Goal: Information Seeking & Learning: Learn about a topic

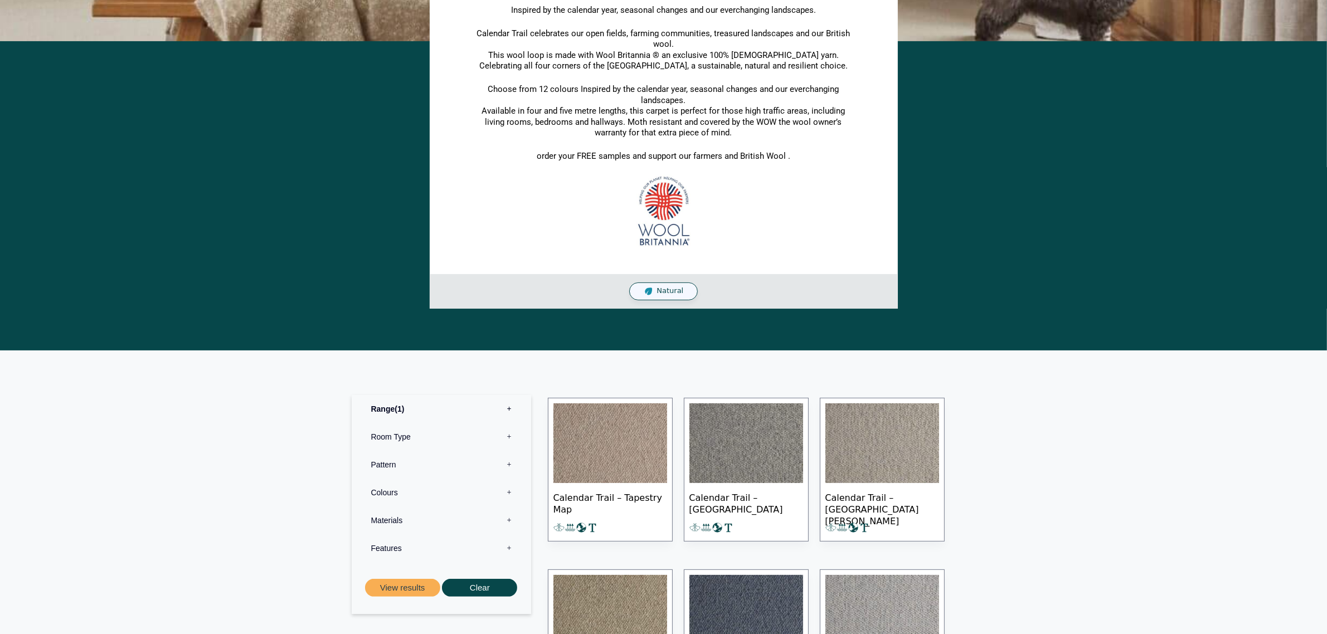
scroll to position [348, 0]
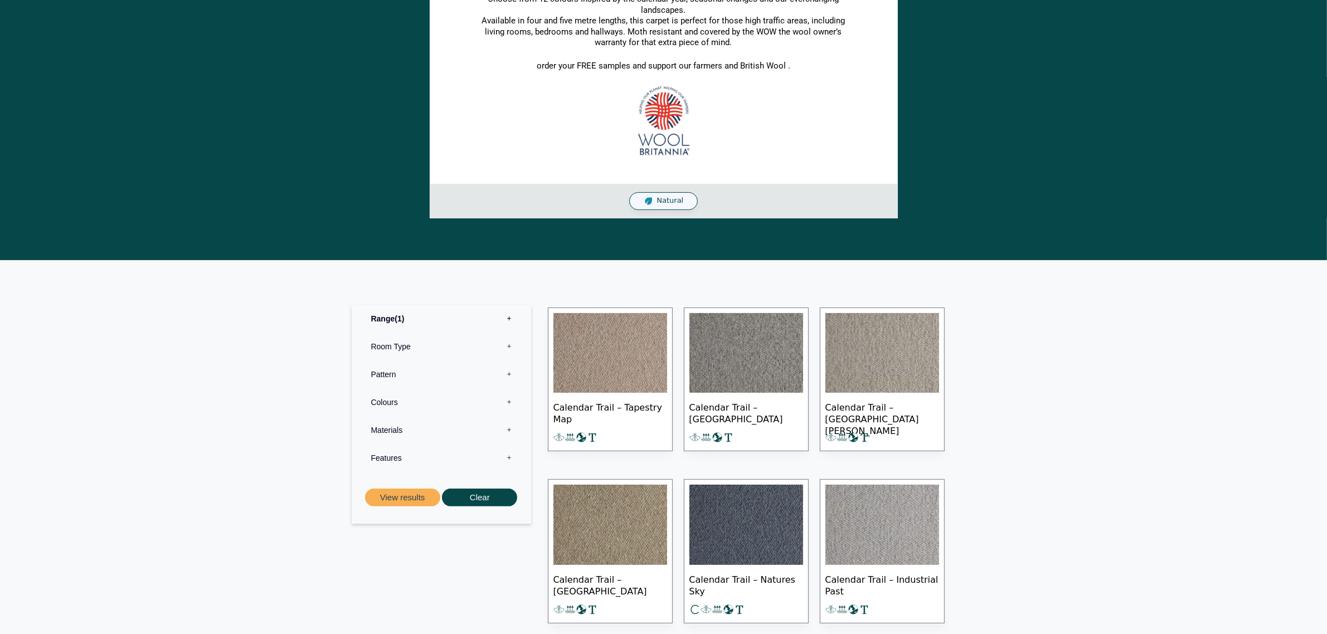
click at [627, 393] on img at bounding box center [610, 353] width 114 height 80
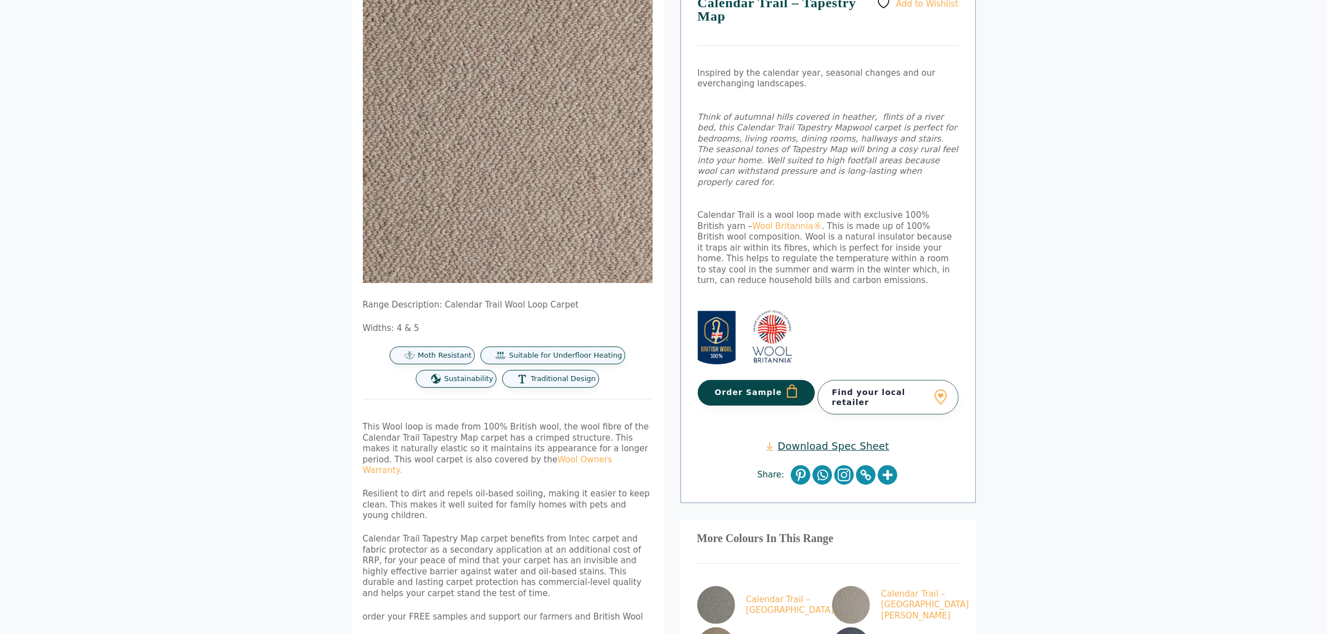
scroll to position [418, 0]
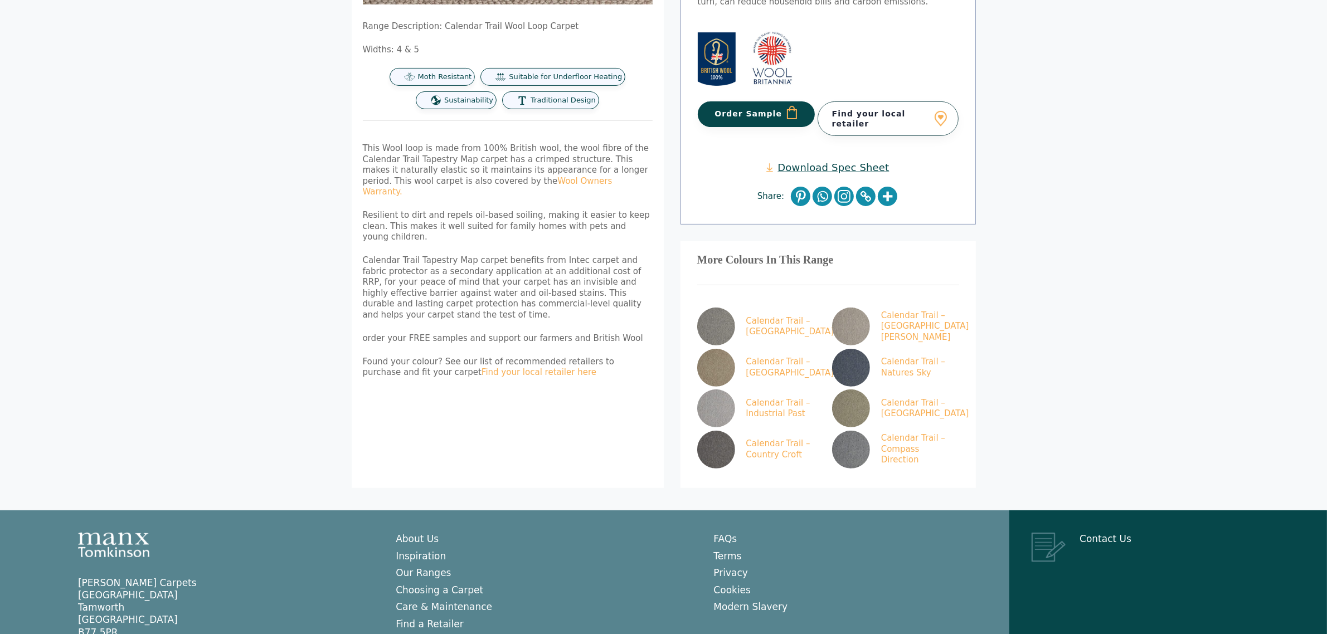
click at [836, 161] on link "Download Spec Sheet" at bounding box center [827, 167] width 123 height 13
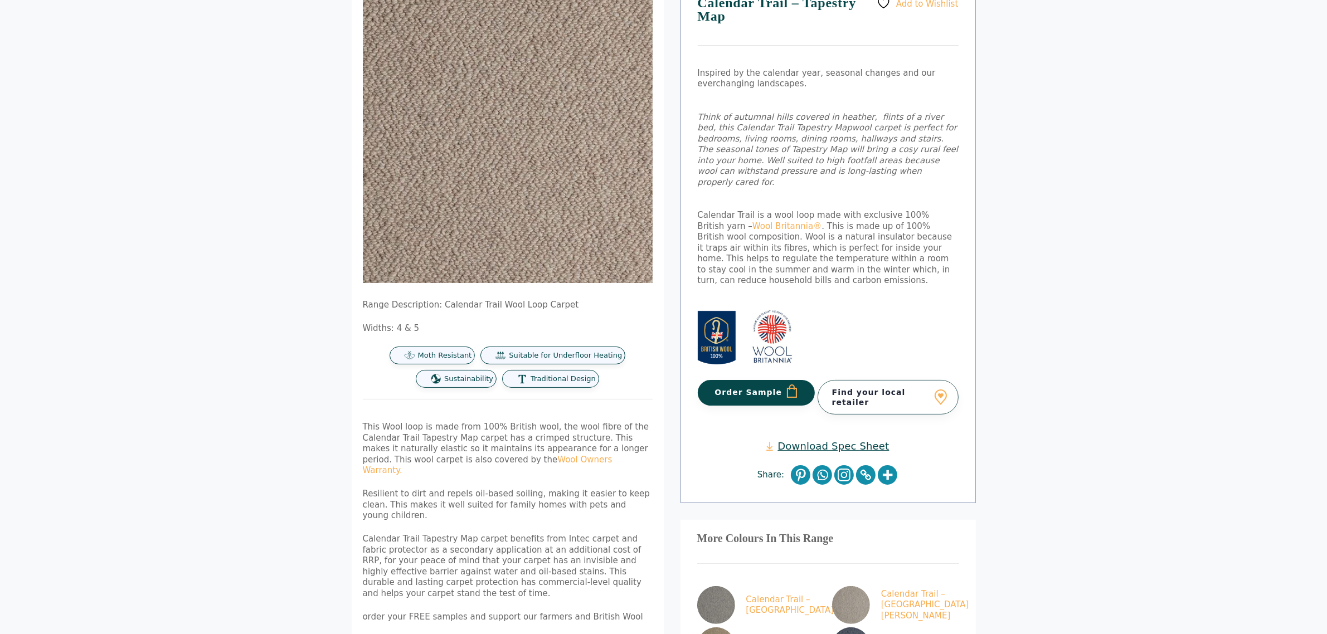
scroll to position [0, 0]
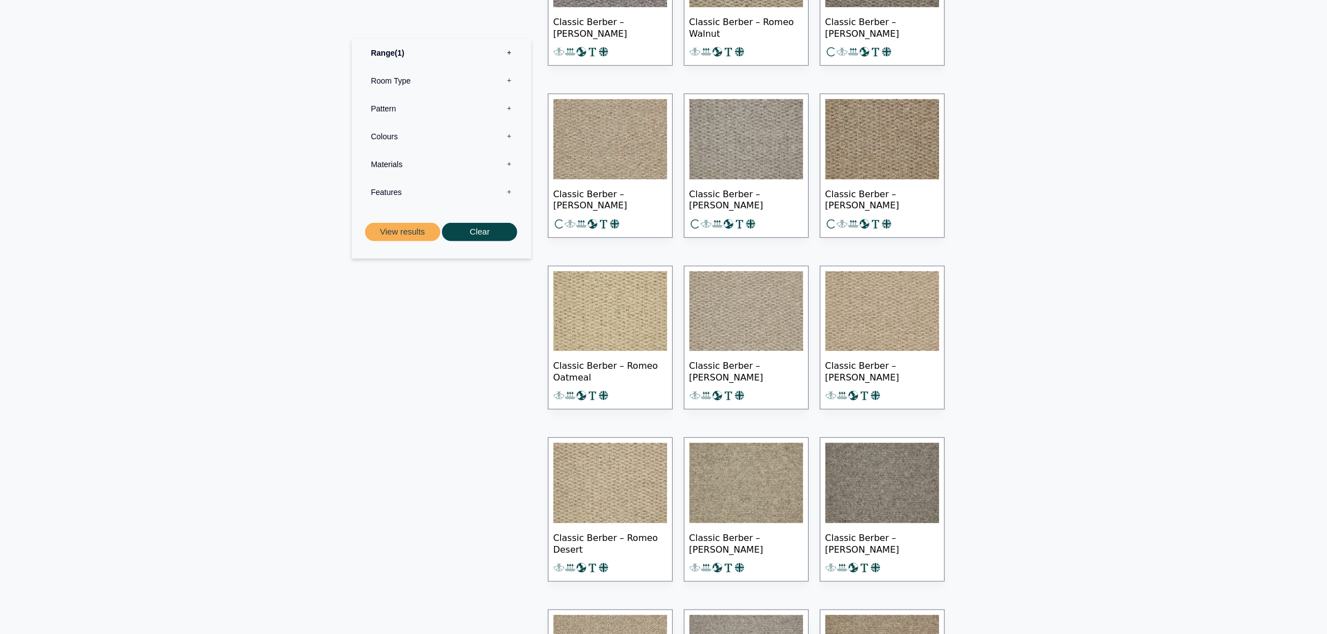
scroll to position [766, 0]
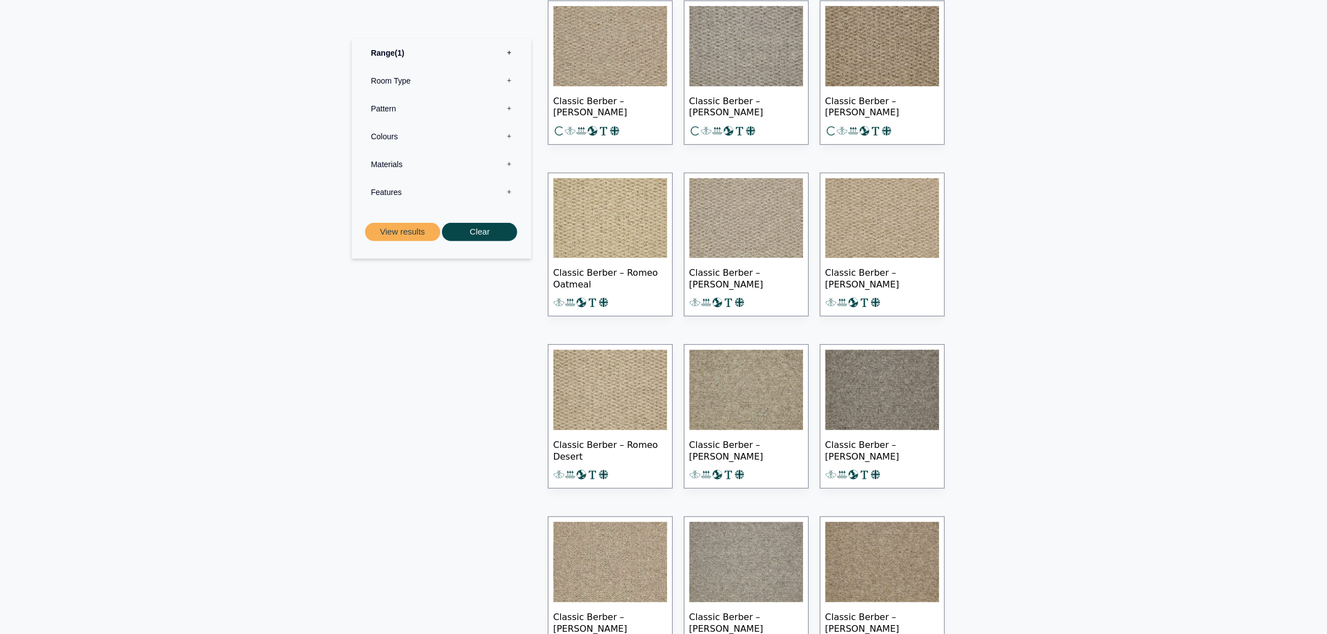
click at [781, 430] on img at bounding box center [746, 390] width 114 height 80
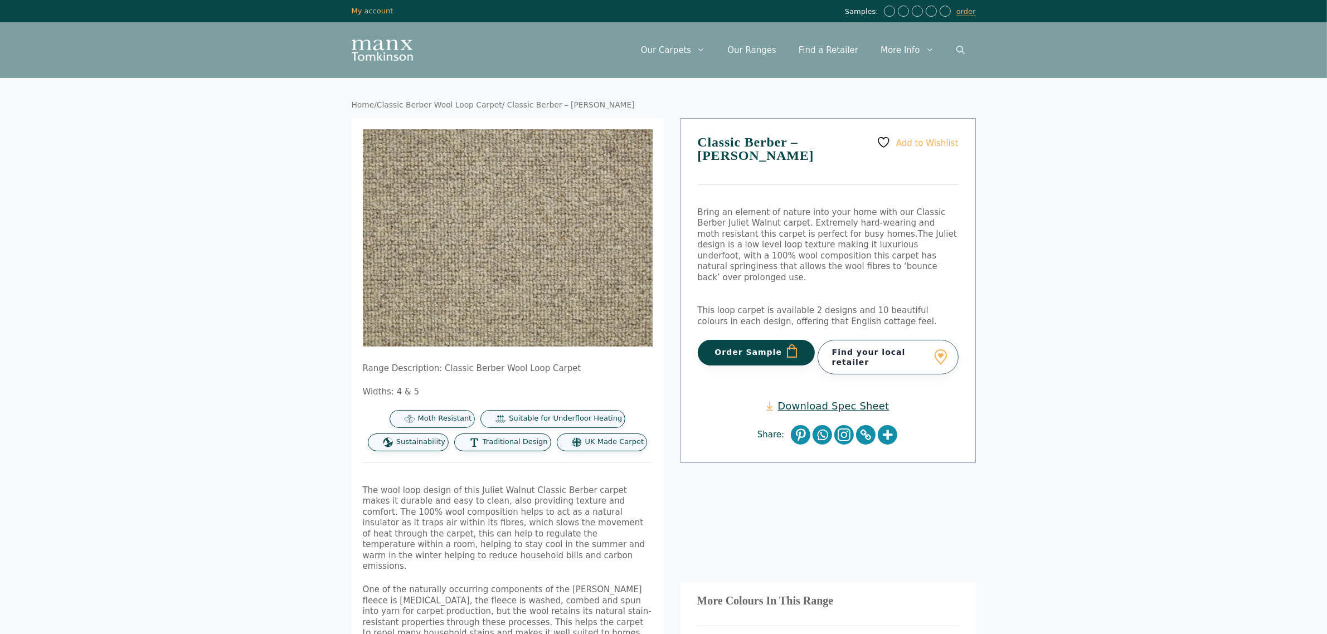
click at [829, 400] on link "Download Spec Sheet" at bounding box center [827, 406] width 123 height 13
drag, startPoint x: 697, startPoint y: 138, endPoint x: 739, endPoint y: 138, distance: 41.8
click at [733, 138] on h1 "Classic Berber – [PERSON_NAME]" at bounding box center [828, 160] width 261 height 50
drag, startPoint x: 811, startPoint y: 138, endPoint x: 845, endPoint y: 140, distance: 34.1
click at [847, 142] on h1 "Classic Berber – [PERSON_NAME]" at bounding box center [828, 160] width 261 height 50
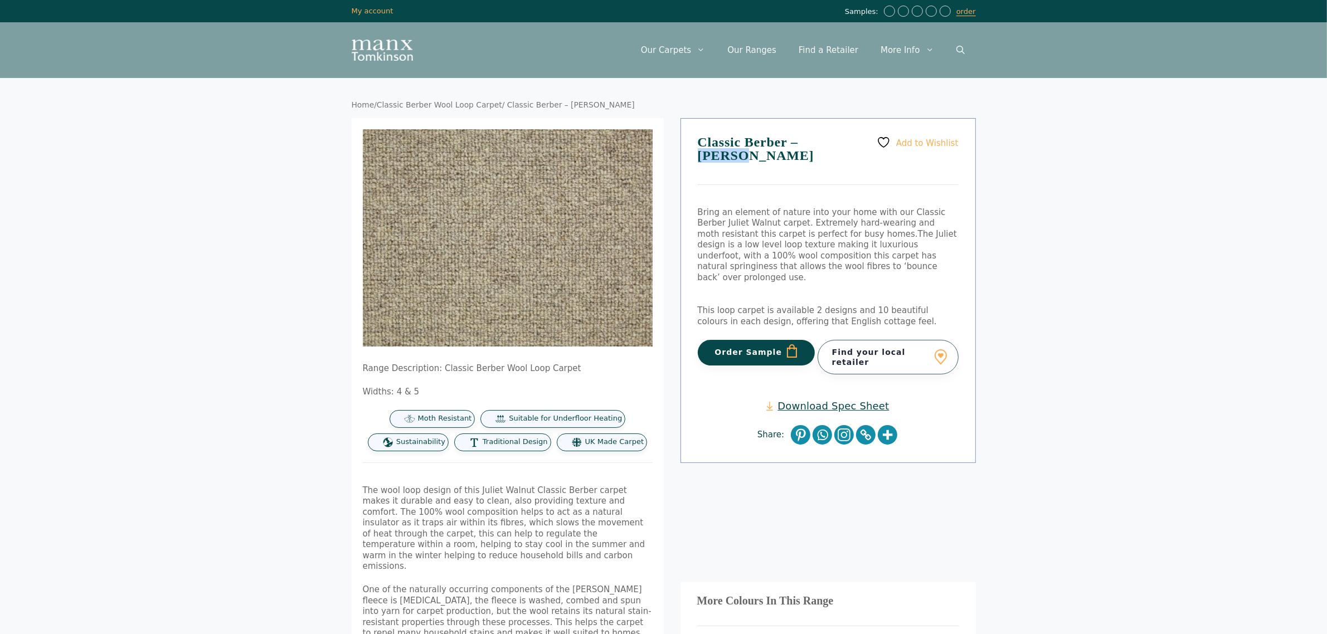
click at [845, 140] on h1 "Classic Berber – [PERSON_NAME]" at bounding box center [828, 160] width 261 height 50
drag, startPoint x: 841, startPoint y: 138, endPoint x: 680, endPoint y: 138, distance: 161.1
click at [680, 138] on div "Add to Wishlist Classic Berber – [PERSON_NAME] Bring an element of nature into …" at bounding box center [827, 291] width 295 height 346
copy h1 "Classic Berber – [PERSON_NAME]"
